Goal: Find contact information: Obtain details needed to contact an individual or organization

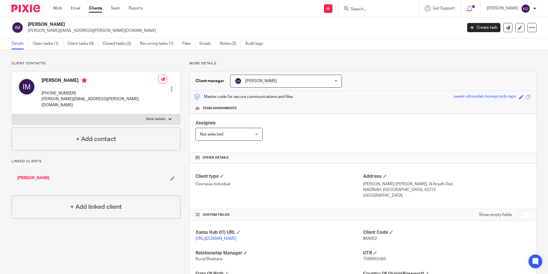
click at [358, 7] on input "Search" at bounding box center [376, 9] width 52 height 5
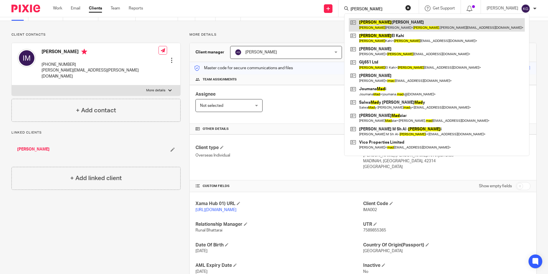
type input "imad"
click at [387, 26] on link at bounding box center [437, 24] width 176 height 13
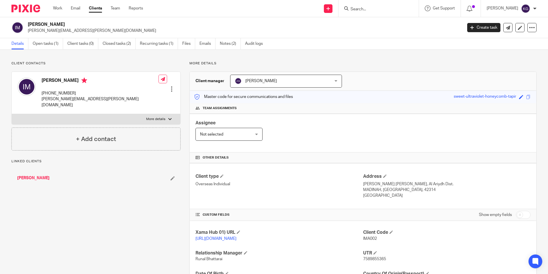
drag, startPoint x: 42, startPoint y: 94, endPoint x: 76, endPoint y: 95, distance: 34.7
click at [76, 95] on p "[PHONE_NUMBER]" at bounding box center [100, 93] width 117 height 6
copy p "[PHONE_NUMBER]"
click at [49, 46] on link "Open tasks (1)" at bounding box center [48, 43] width 30 height 11
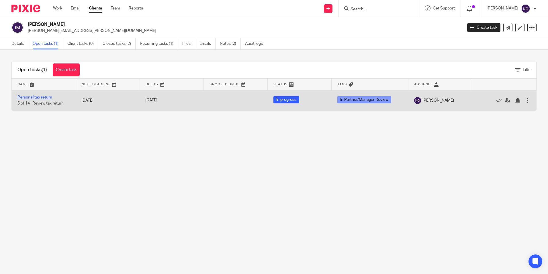
click at [46, 97] on link "Personal tax return" at bounding box center [34, 97] width 35 height 4
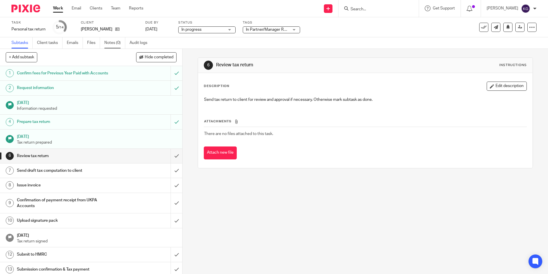
click at [116, 43] on link "Notes (0)" at bounding box center [114, 42] width 21 height 11
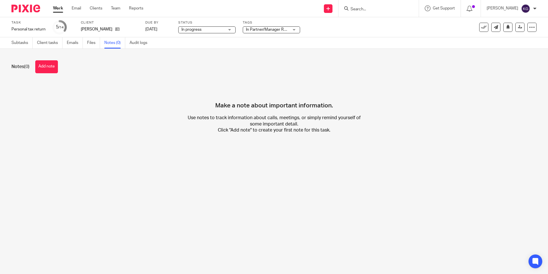
click at [365, 8] on input "Search" at bounding box center [376, 9] width 52 height 5
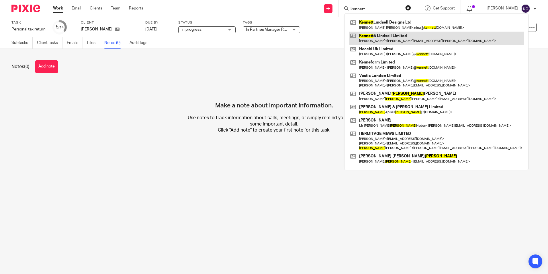
type input "kennett"
click at [392, 43] on link at bounding box center [436, 38] width 175 height 13
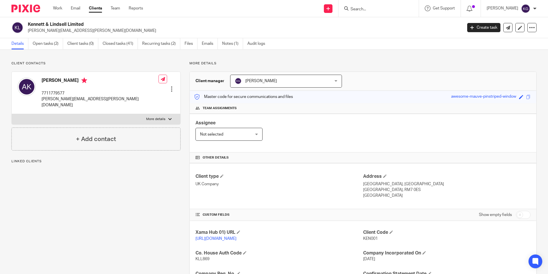
scroll to position [115, 0]
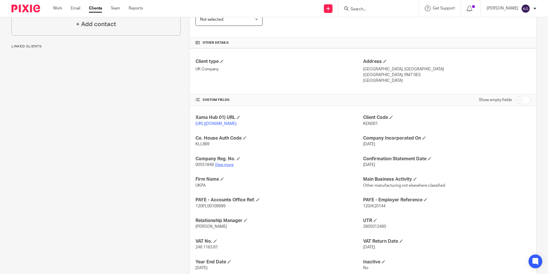
click at [221, 167] on link "View more" at bounding box center [224, 165] width 19 height 4
click at [359, 8] on input "Search" at bounding box center [376, 9] width 52 height 5
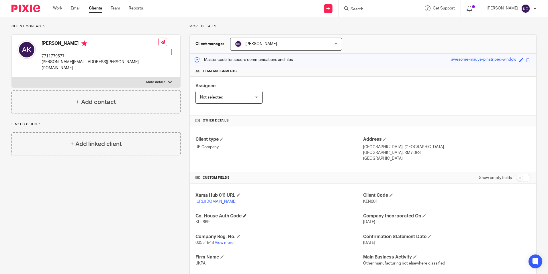
scroll to position [0, 0]
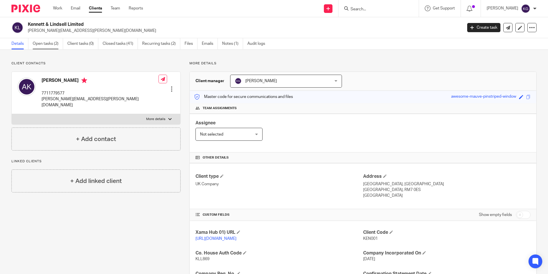
click at [50, 46] on link "Open tasks (2)" at bounding box center [48, 43] width 30 height 11
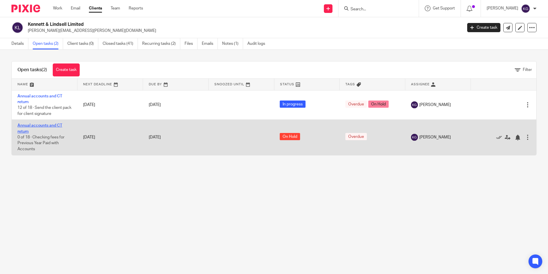
drag, startPoint x: 42, startPoint y: 122, endPoint x: 35, endPoint y: 126, distance: 7.3
click at [35, 126] on link "Annual accounts and CT return" at bounding box center [39, 128] width 45 height 10
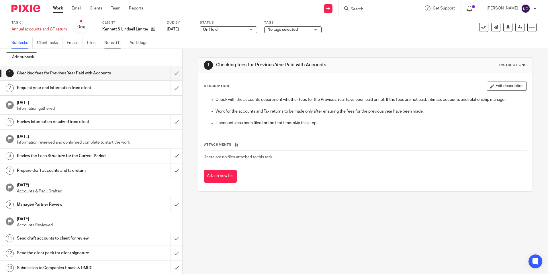
click at [111, 42] on link "Notes (1)" at bounding box center [114, 42] width 21 height 11
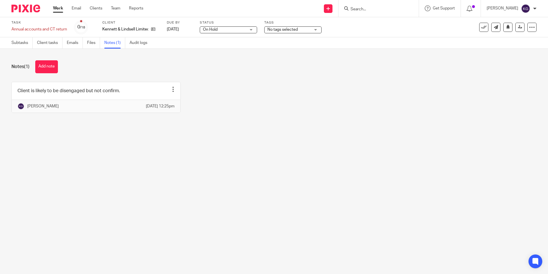
click at [275, 28] on span "No tags selected" at bounding box center [283, 30] width 30 height 4
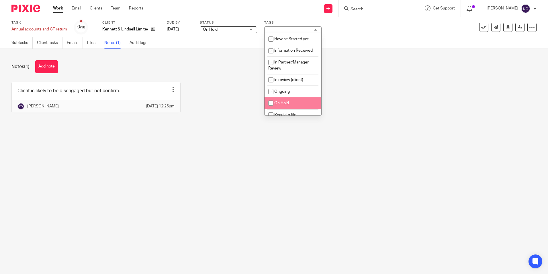
click at [283, 102] on span "On Hold" at bounding box center [282, 103] width 15 height 4
checkbox input "true"
click at [347, 93] on div "Client is likely to be disengaged but not confirm. Edit note Delete note [PERSO…" at bounding box center [270, 102] width 534 height 40
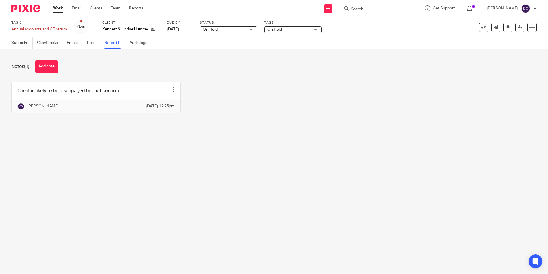
click at [31, 12] on img at bounding box center [25, 9] width 29 height 8
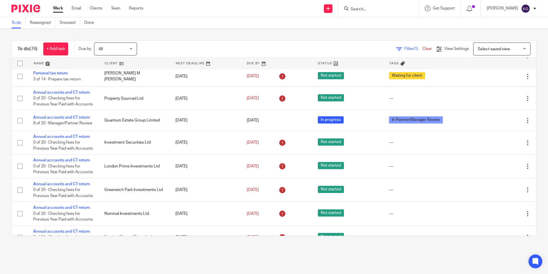
scroll to position [1291, 0]
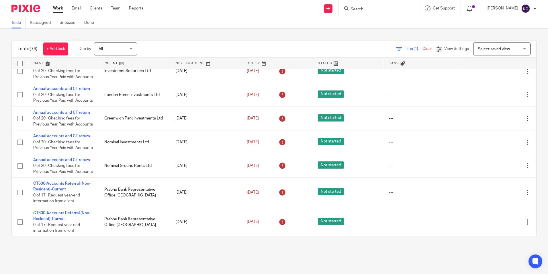
click at [382, 10] on input "Search" at bounding box center [376, 9] width 52 height 5
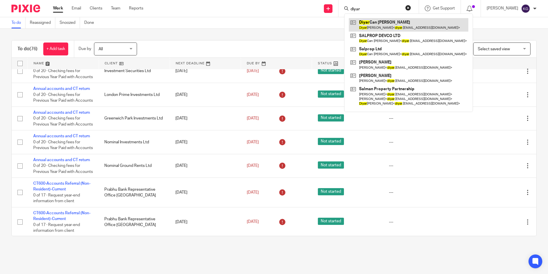
type input "diyar"
click at [384, 25] on link at bounding box center [409, 24] width 120 height 13
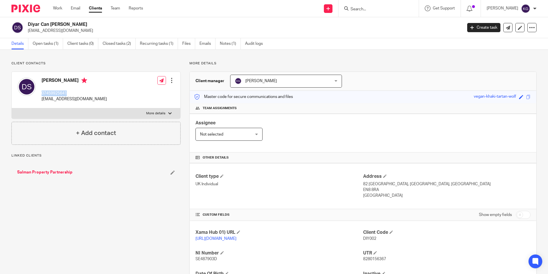
drag, startPoint x: 0, startPoint y: 0, endPoint x: 67, endPoint y: 93, distance: 114.1
click at [67, 93] on div "[PERSON_NAME] 07459925641 [EMAIL_ADDRESS][DOMAIN_NAME]" at bounding box center [62, 90] width 90 height 30
copy p "07459925641"
click at [362, 8] on input "Search" at bounding box center [376, 9] width 52 height 5
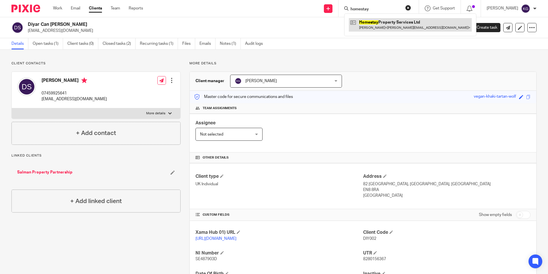
type input "homestay"
click at [390, 26] on link at bounding box center [410, 24] width 123 height 13
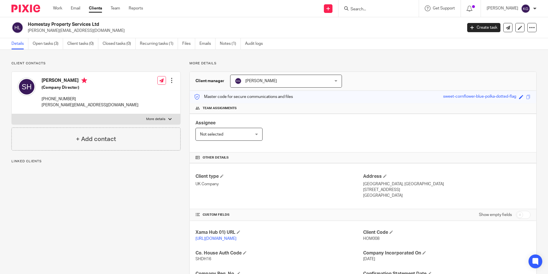
scroll to position [76, 0]
